Goal: Task Accomplishment & Management: Use online tool/utility

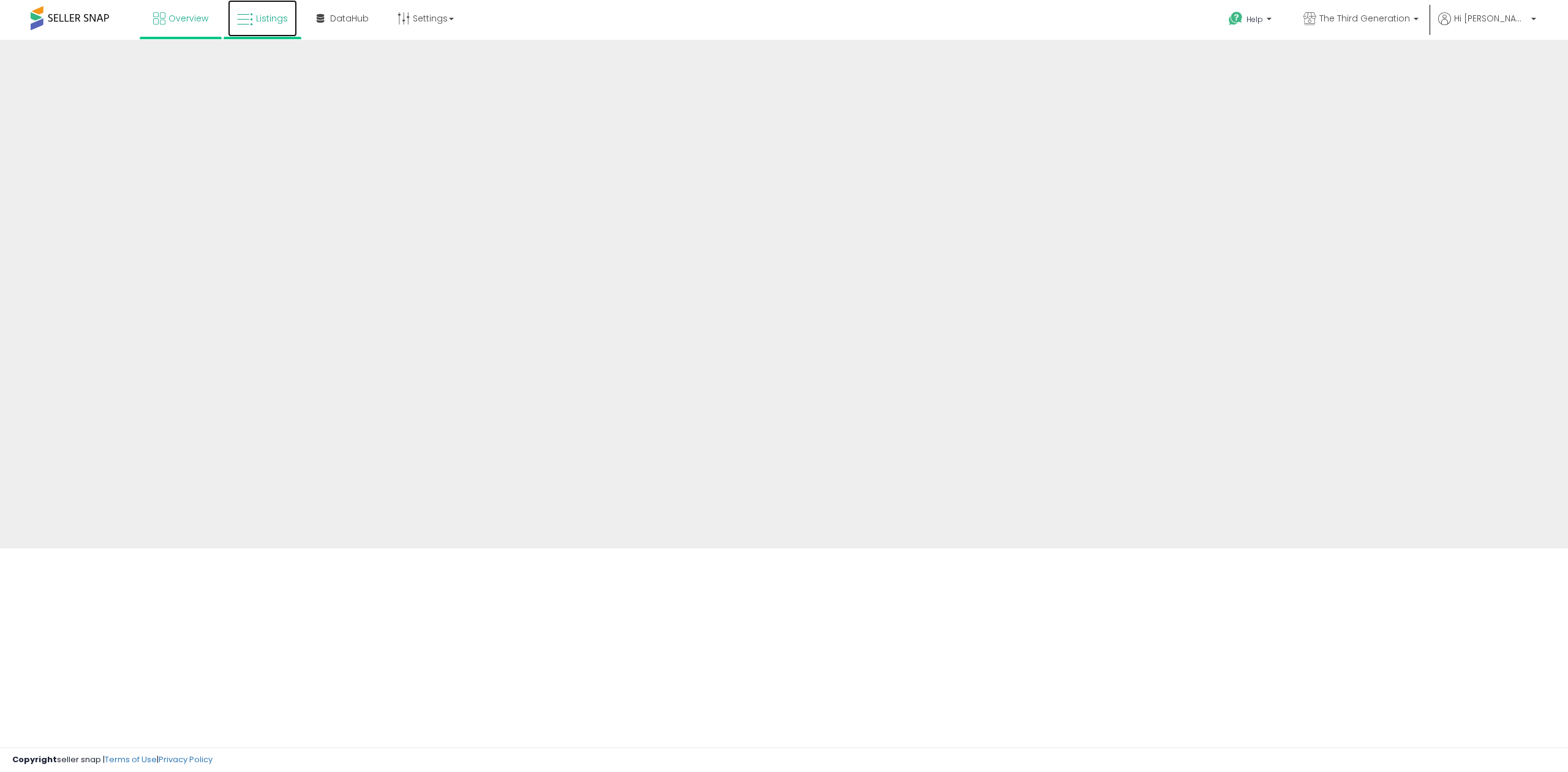
click at [251, 21] on icon at bounding box center [244, 19] width 16 height 16
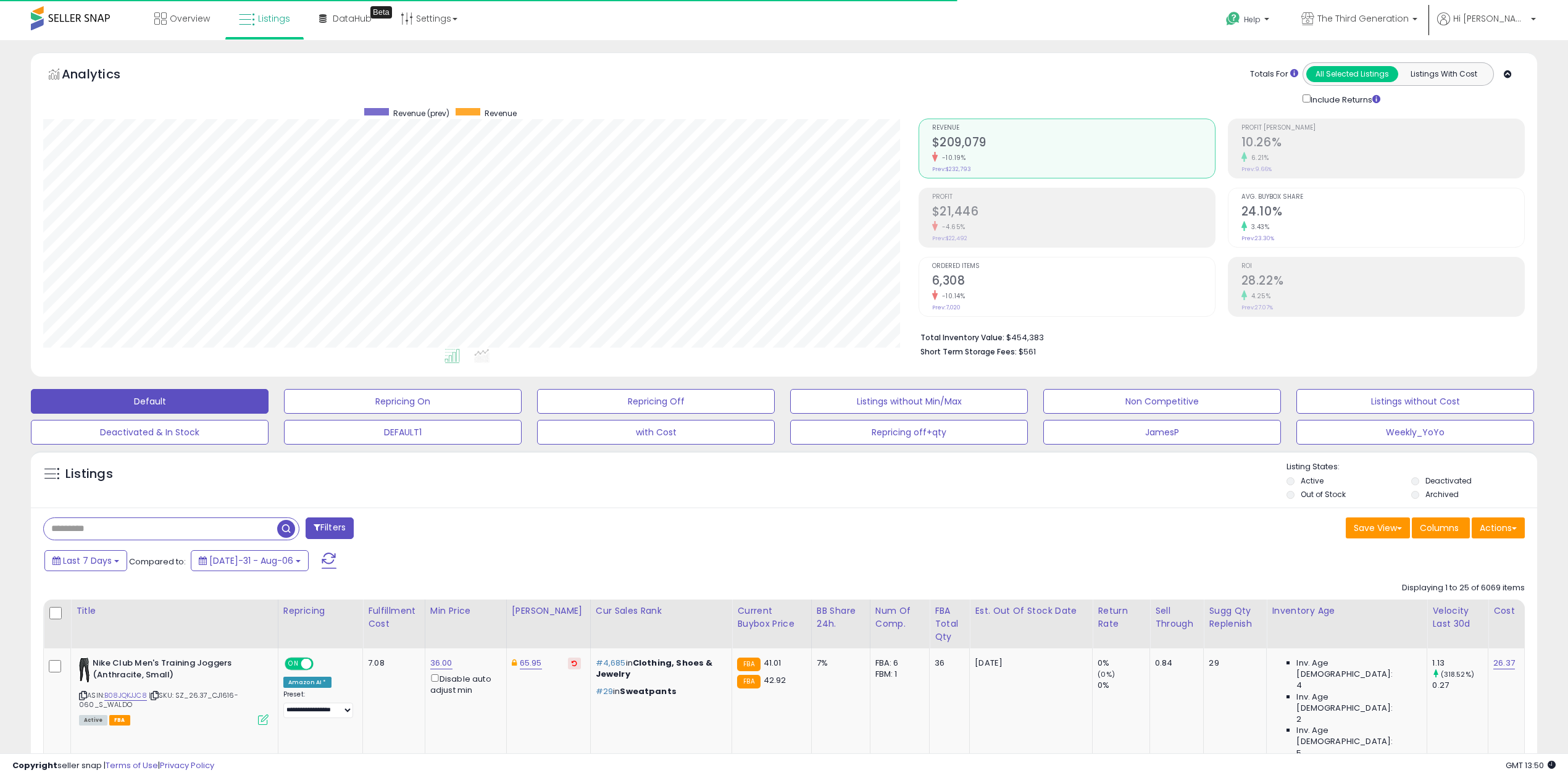
scroll to position [253, 875]
click at [1495, 527] on button "Actions" at bounding box center [1499, 527] width 53 height 21
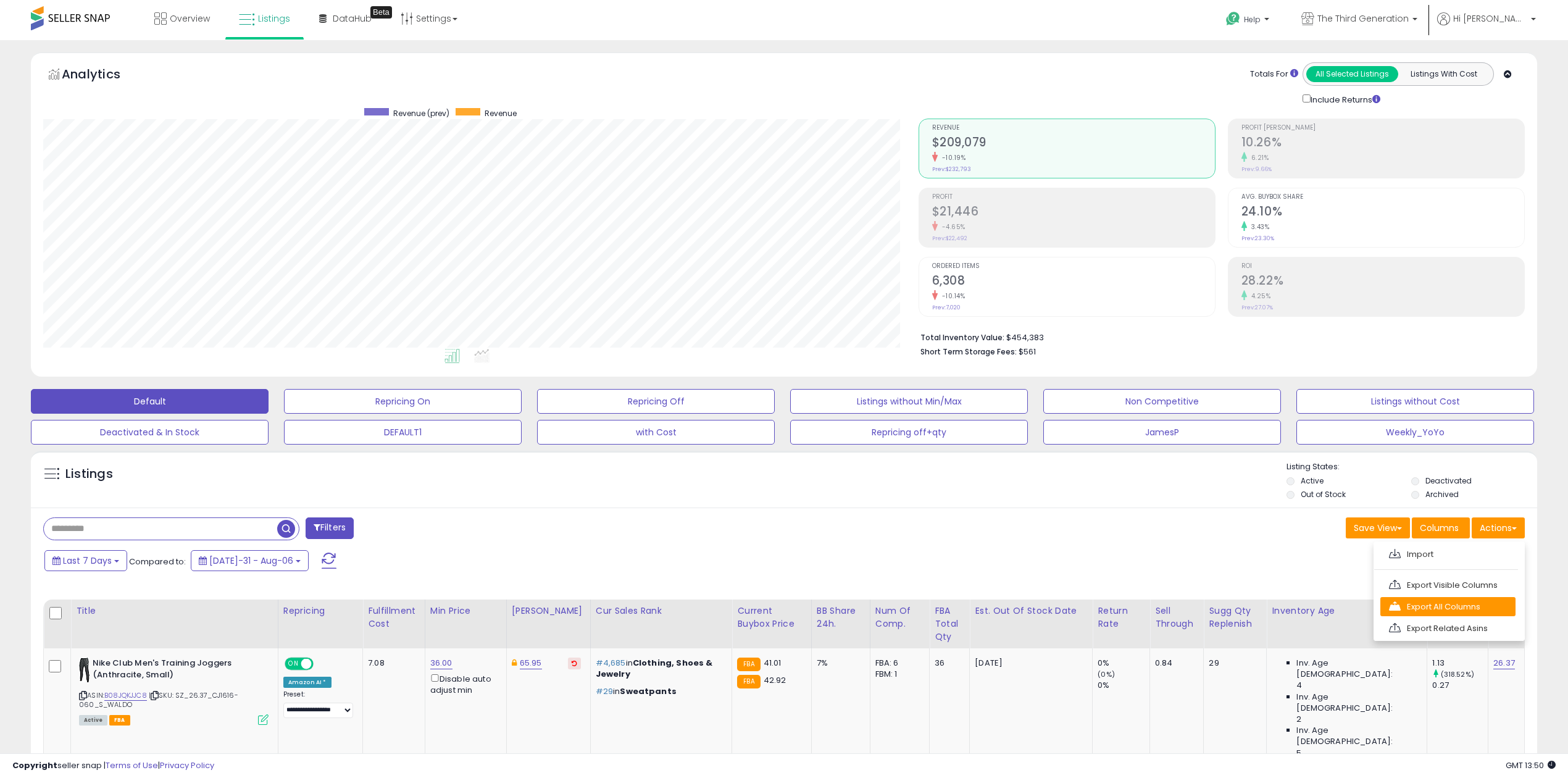
click at [1430, 600] on link "Export All Columns" at bounding box center [1448, 606] width 135 height 19
